Goal: Find specific page/section: Find specific page/section

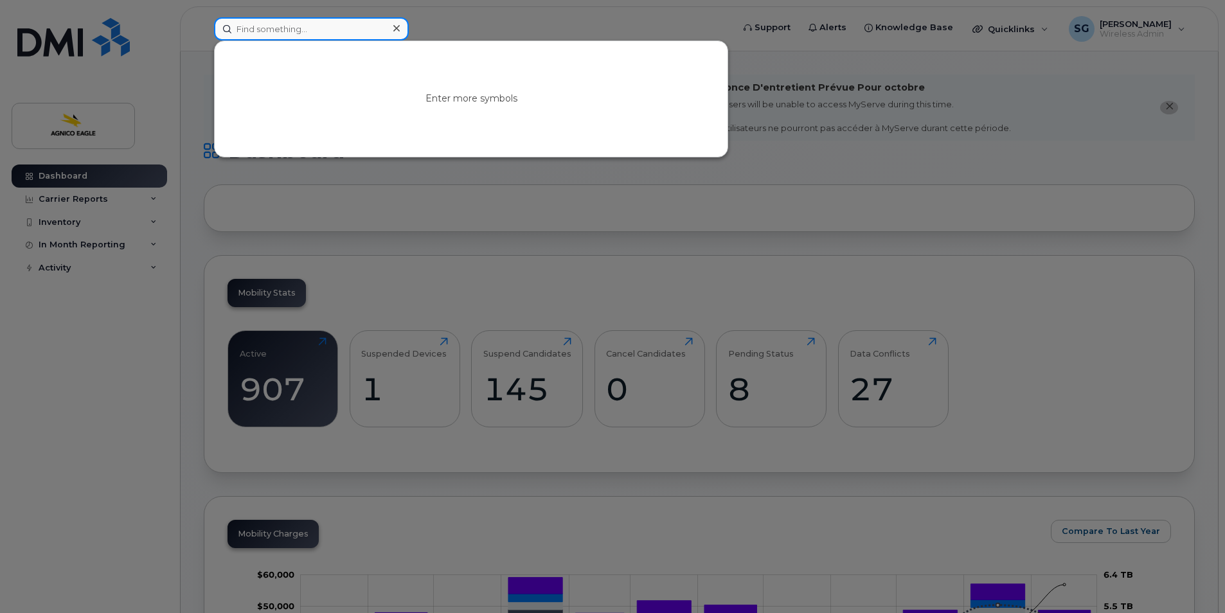
click at [287, 23] on input at bounding box center [311, 28] width 195 height 23
paste input "819-355-0251"
type input "819-355-0251"
click at [393, 24] on icon at bounding box center [396, 28] width 6 height 10
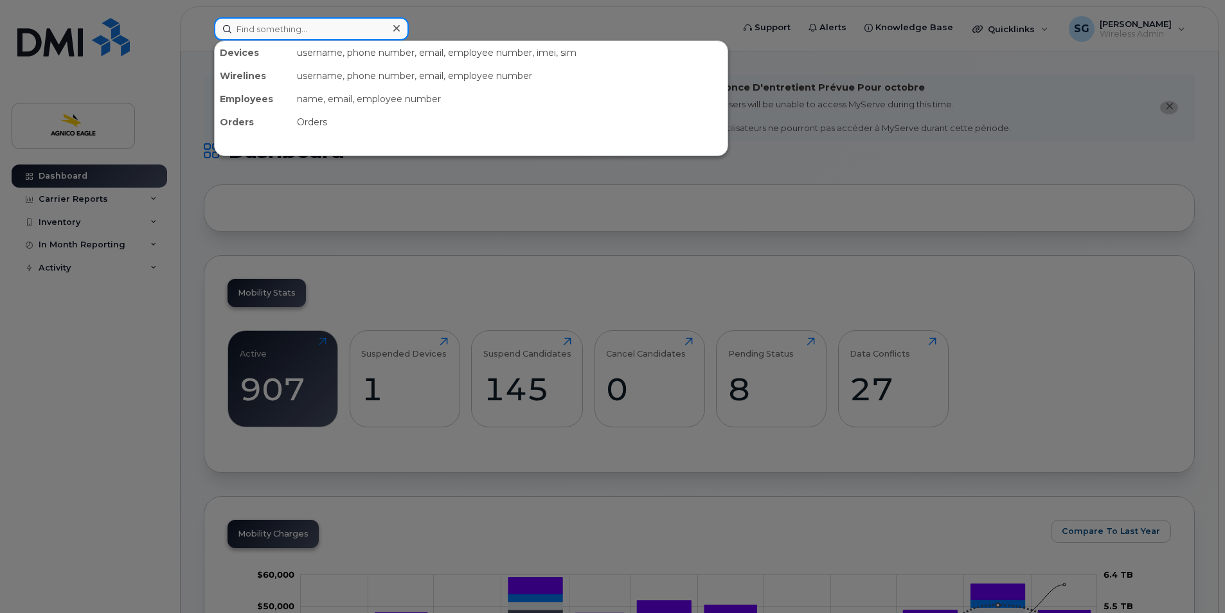
click at [393, 31] on div at bounding box center [311, 28] width 195 height 23
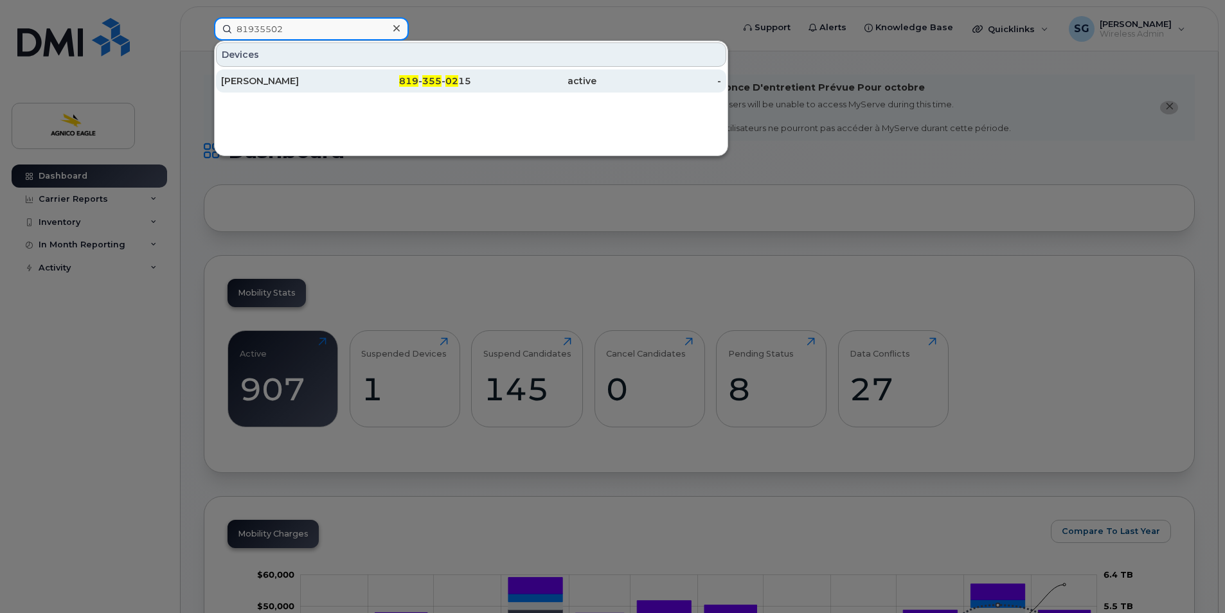
type input "81935502"
click at [265, 87] on div "[PERSON_NAME]" at bounding box center [283, 81] width 125 height 13
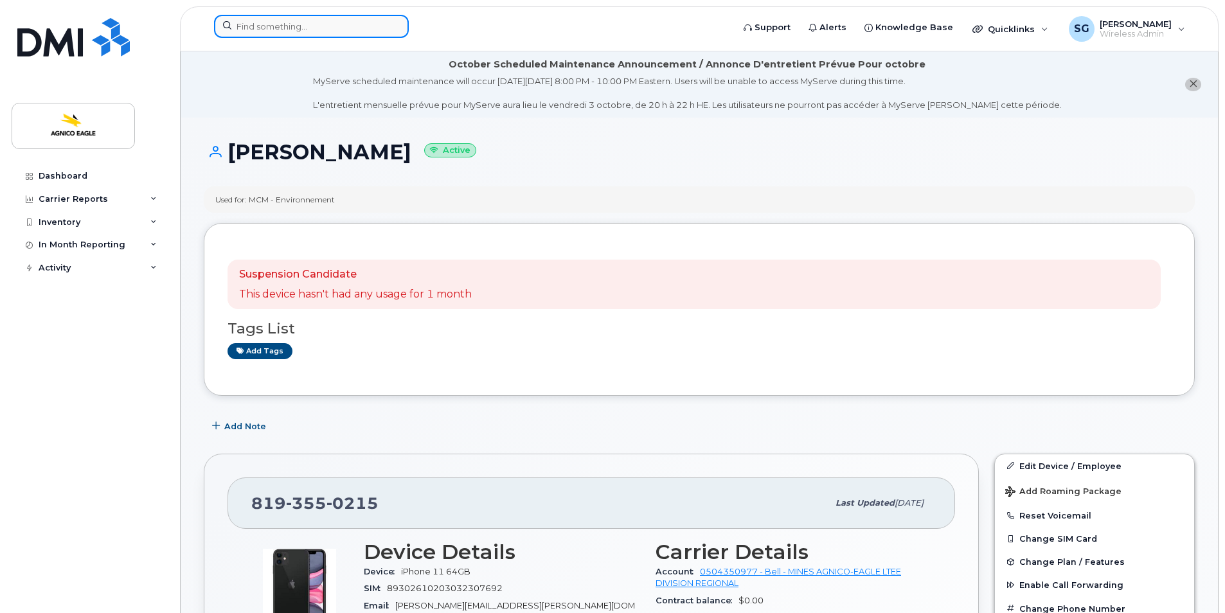
click at [329, 28] on input at bounding box center [311, 26] width 195 height 23
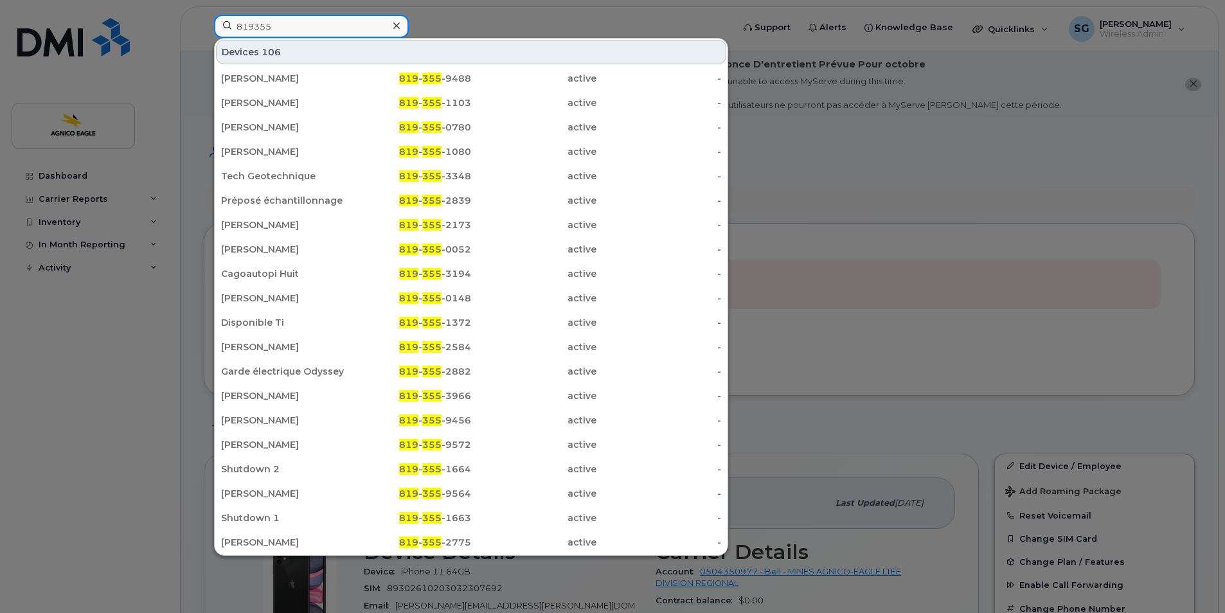
type input "819355"
click at [393, 25] on icon at bounding box center [396, 26] width 6 height 10
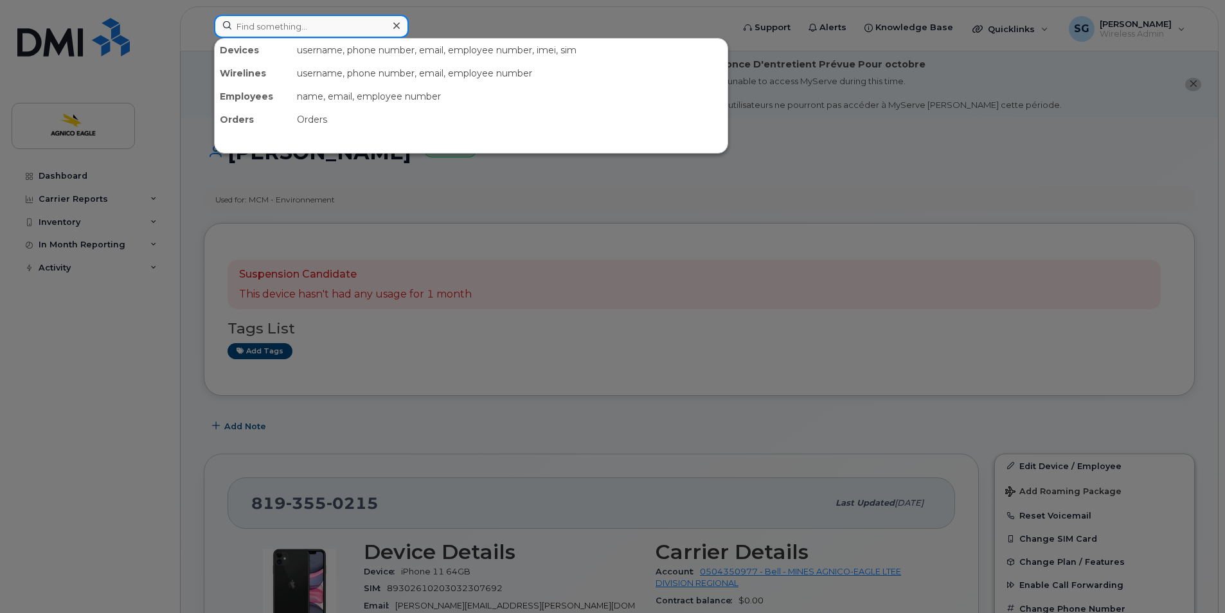
click at [360, 37] on input at bounding box center [311, 26] width 195 height 23
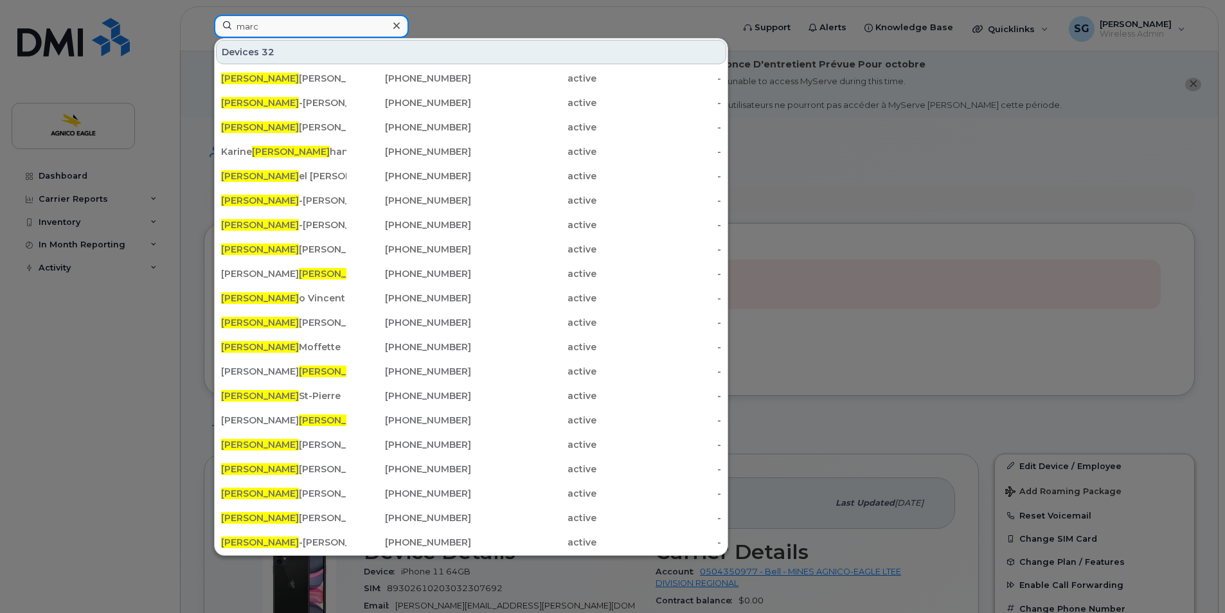
type input "marc"
click at [118, 327] on div at bounding box center [612, 306] width 1225 height 613
